Goal: Find specific page/section: Find specific page/section

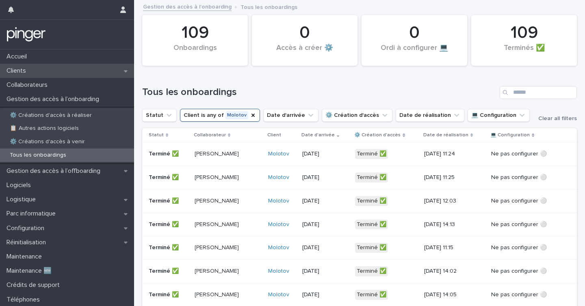
click at [49, 71] on div "Clients" at bounding box center [67, 71] width 134 height 14
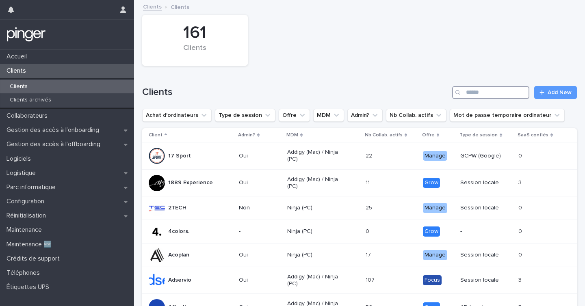
click at [487, 93] on input "Search" at bounding box center [490, 92] width 77 height 13
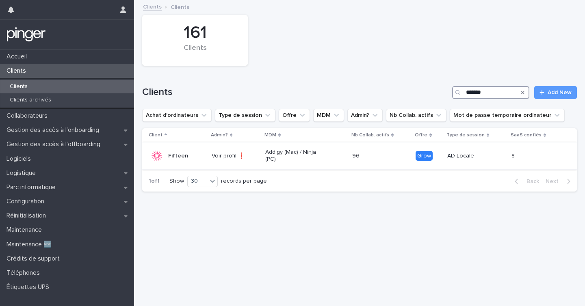
type input "*******"
click at [205, 149] on td "Fifteen" at bounding box center [175, 155] width 66 height 27
